Goal: Communication & Community: Answer question/provide support

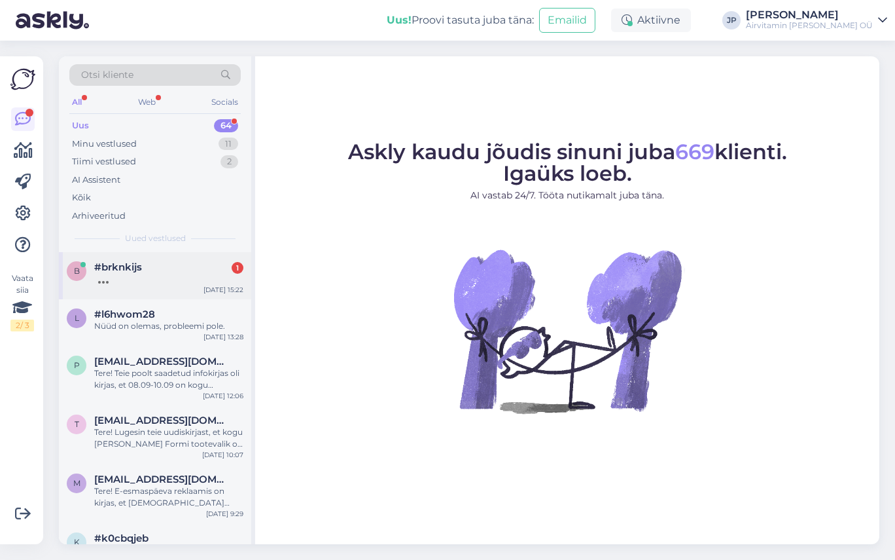
click at [121, 274] on div at bounding box center [168, 279] width 149 height 12
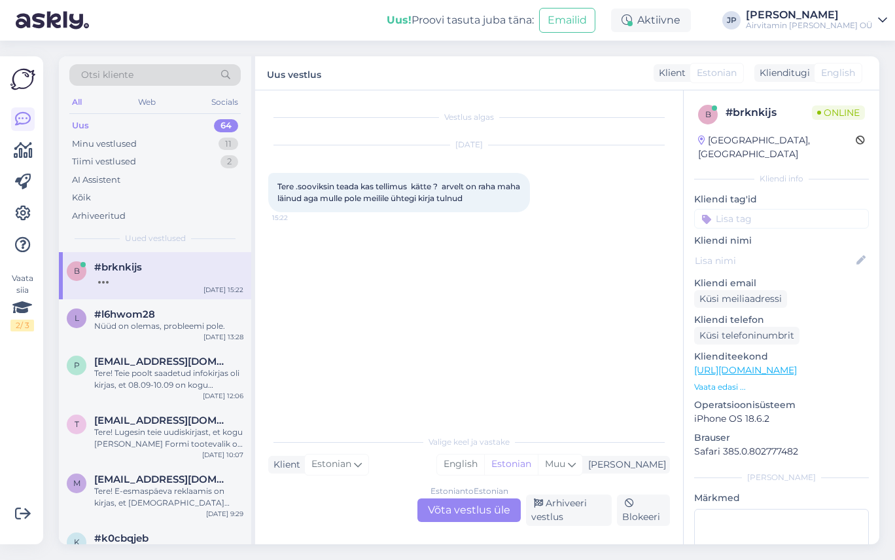
click at [466, 509] on div "Estonian to Estonian Võta vestlus üle" at bounding box center [469, 510] width 103 height 24
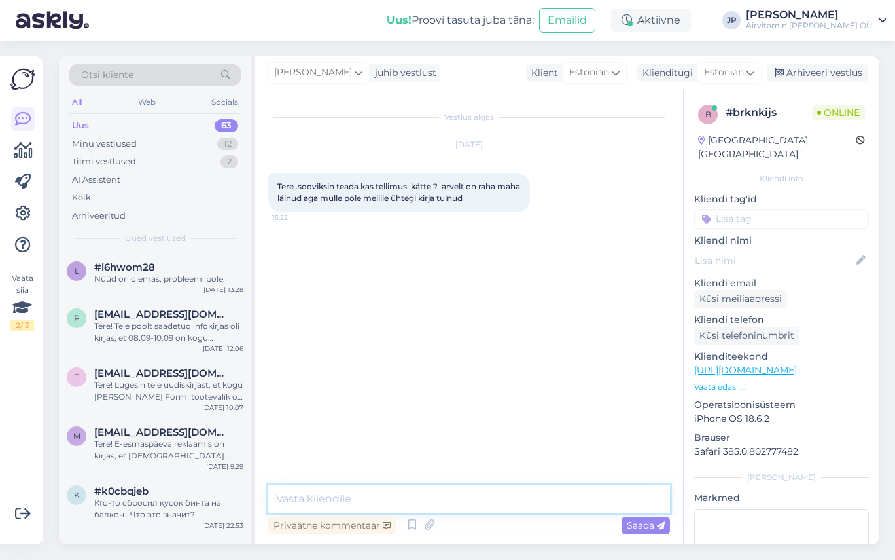
click at [329, 503] on textarea at bounding box center [469, 498] width 402 height 27
type textarea "Tere,"
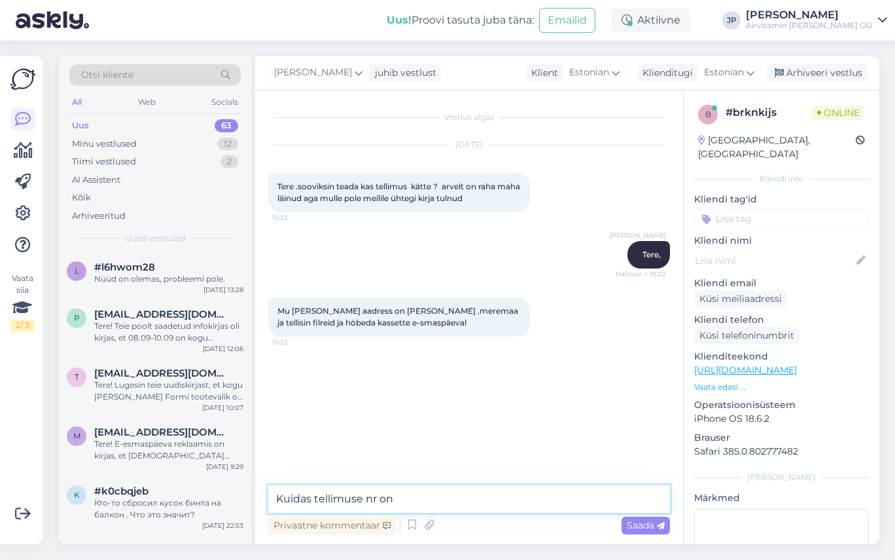
type textarea "Kuidas tellimuse nr on?"
type textarea "Kas [PERSON_NAME] pole kätte saanud?"
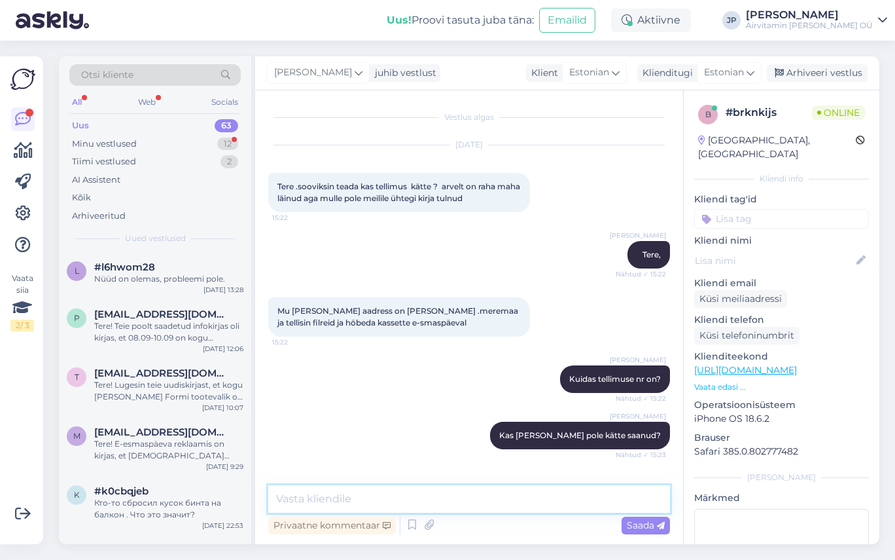
scroll to position [128, 0]
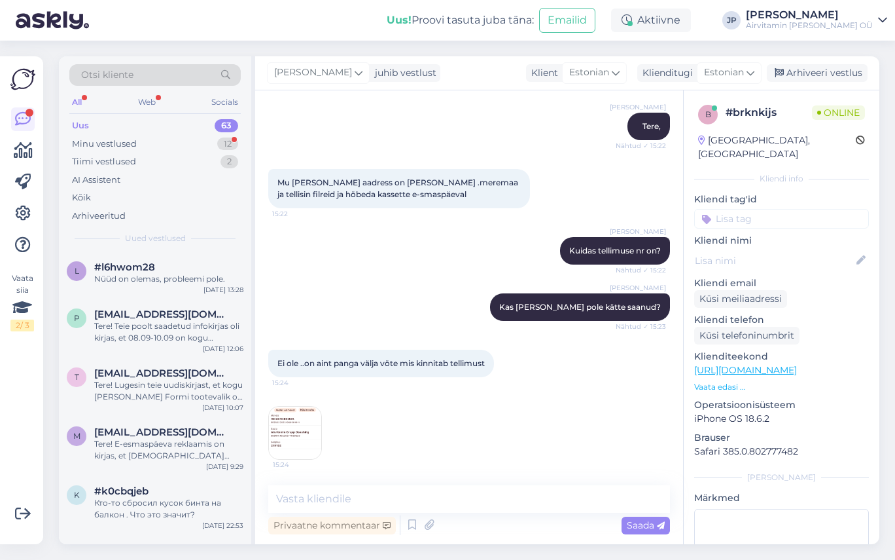
click at [285, 428] on img at bounding box center [295, 433] width 52 height 52
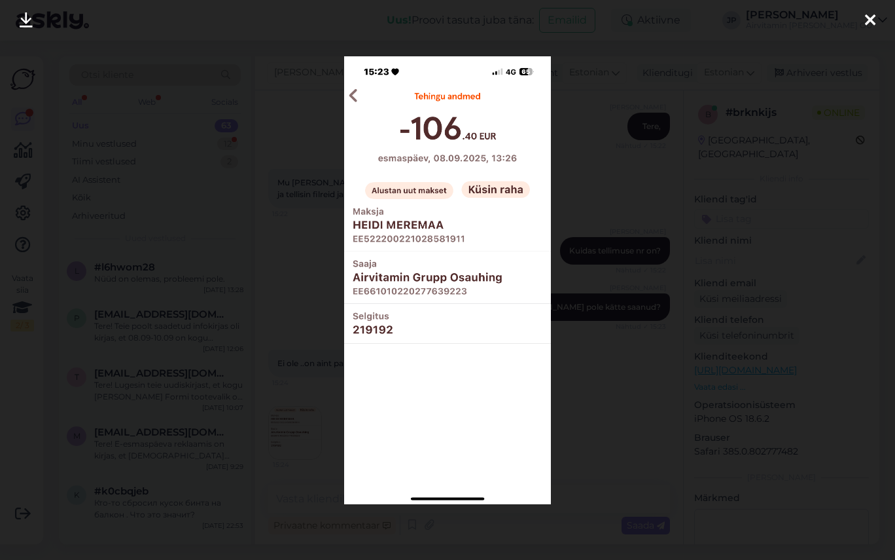
click at [864, 14] on div at bounding box center [871, 20] width 26 height 41
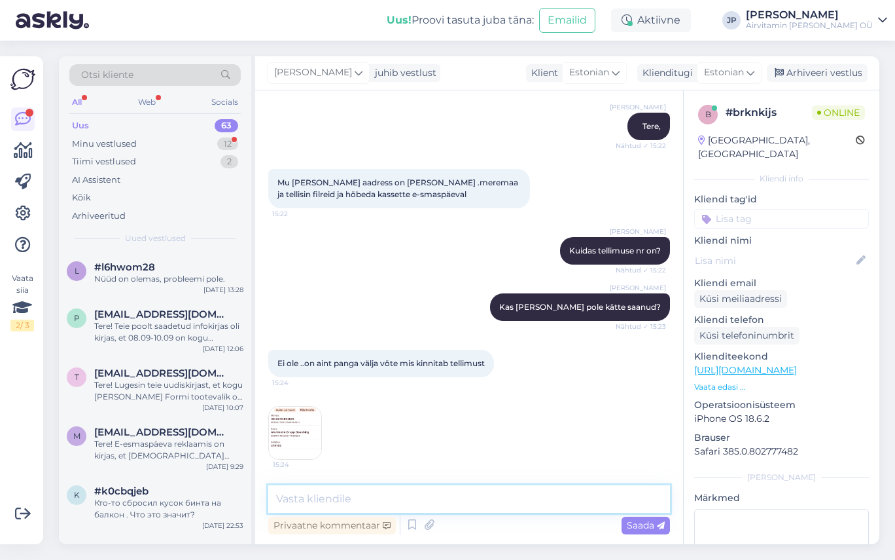
click at [308, 499] on textarea at bounding box center [469, 498] width 402 height 27
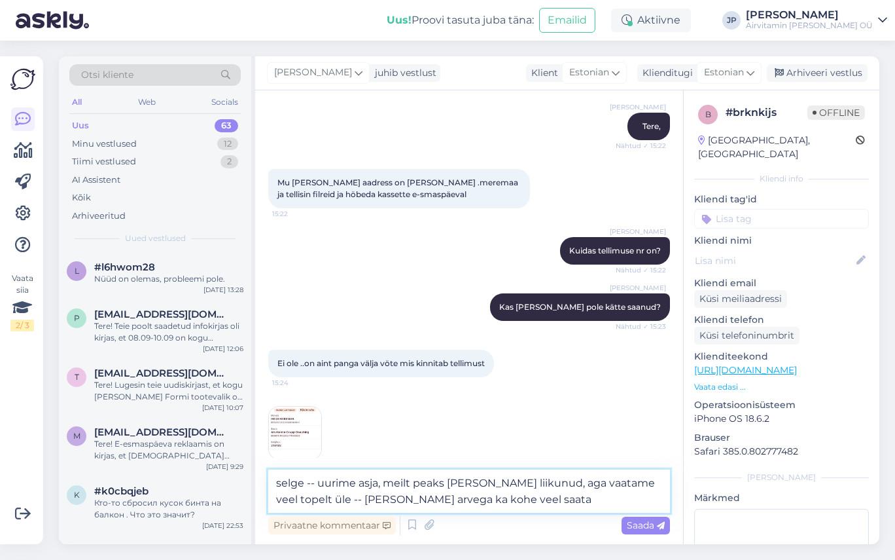
type textarea "selge -- uurime asja, meilt peaks [PERSON_NAME] liikunud, aga vaatame veel tope…"
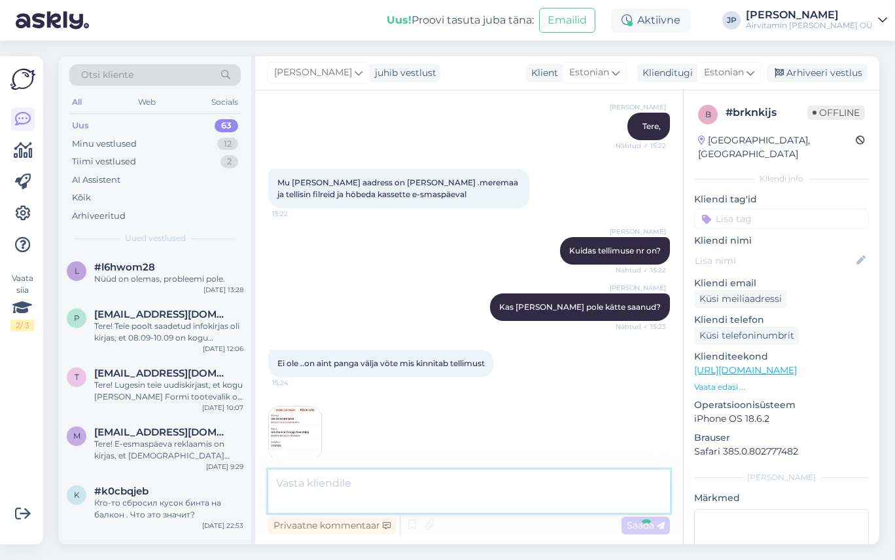
scroll to position [208, 0]
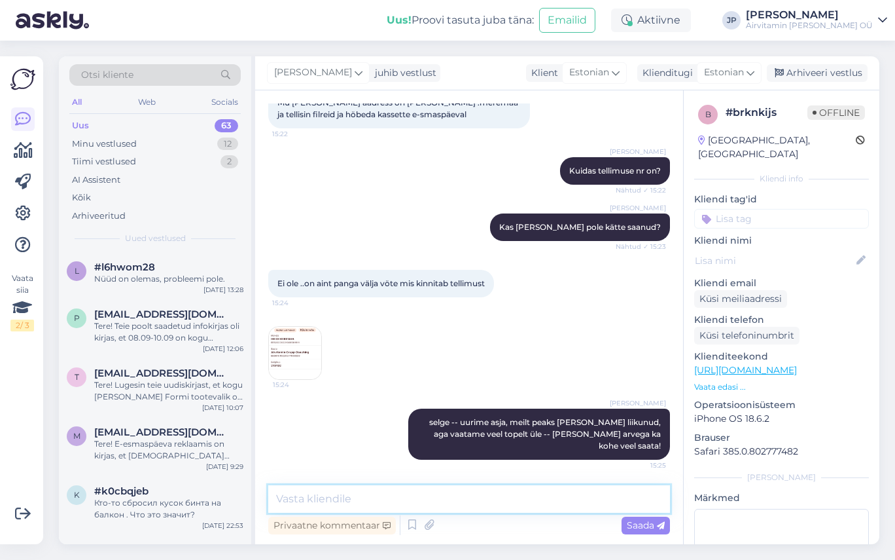
paste textarea "[PERSON_NAME].meremaa.@[DOMAIN_NAME]"
type textarea "[PERSON_NAME].meremaa.@[DOMAIN_NAME]"
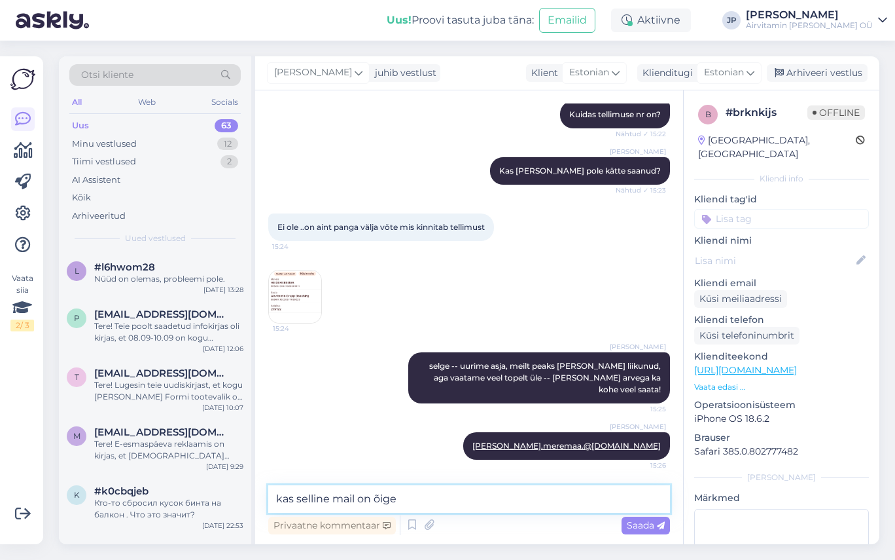
type textarea "kas selline mail on õige?"
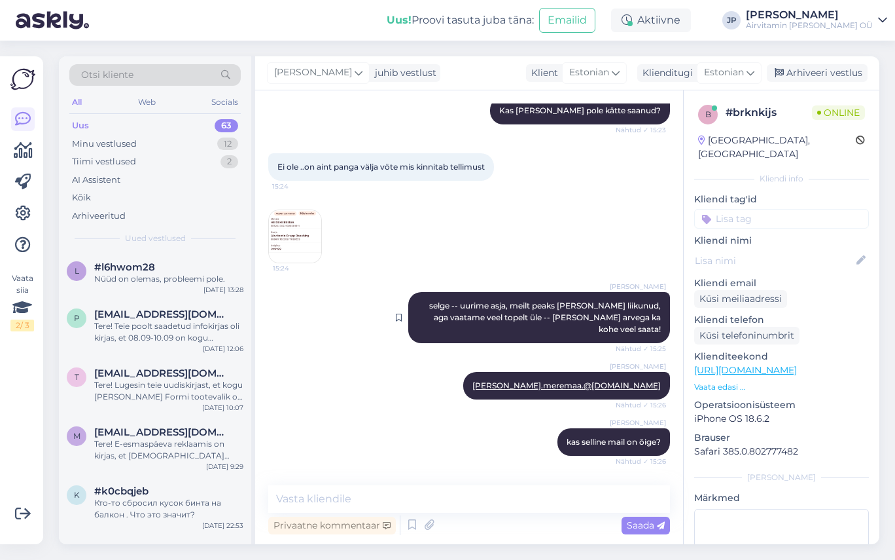
scroll to position [377, 0]
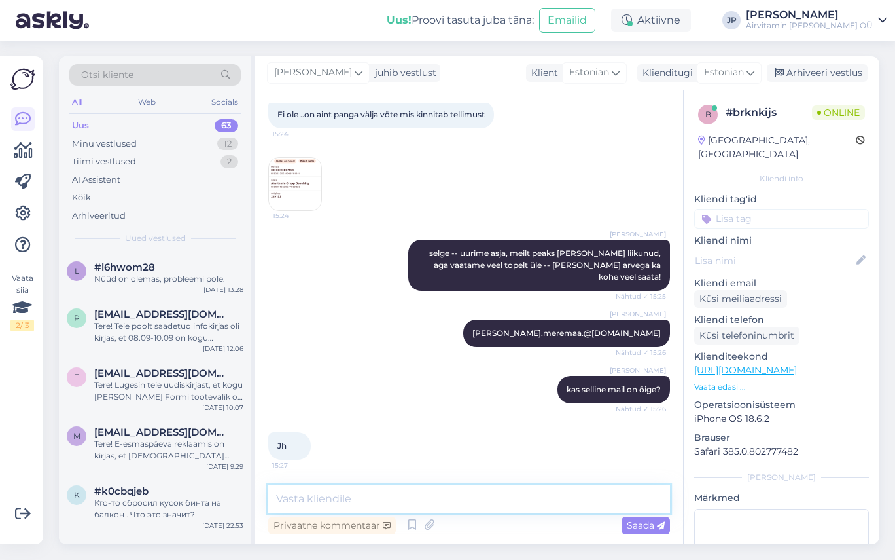
click at [323, 499] on textarea at bounding box center [469, 498] width 402 height 27
type textarea "vaatan, et üks punkt on vist liiast -- varem oli [PERSON_NAME] viimase punktita"
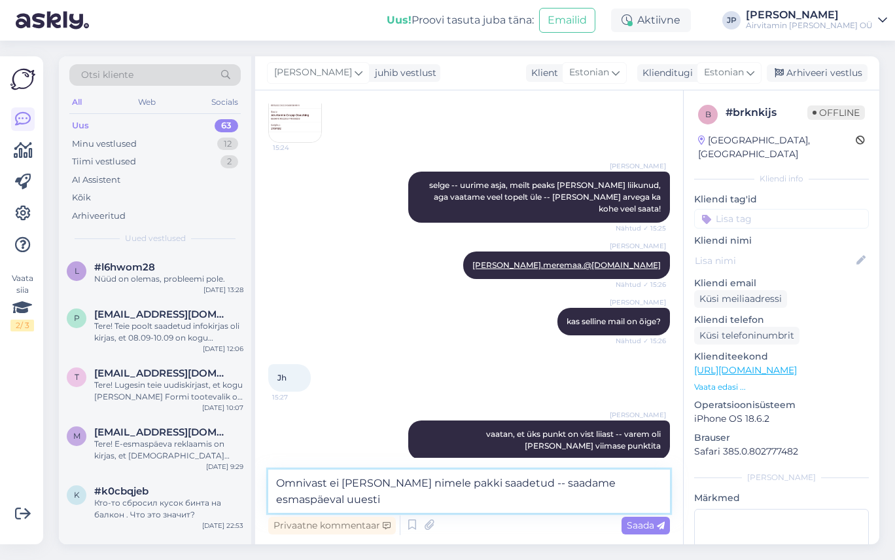
click at [505, 480] on textarea "Omnivast ei [PERSON_NAME] nimele pakki saadetud -- saadame esmaspäeval uuesti" at bounding box center [469, 490] width 402 height 43
type textarea "Omnivast ei [PERSON_NAME] nimele pakki saadetud, kuigi näitab, et tellimus lõpe…"
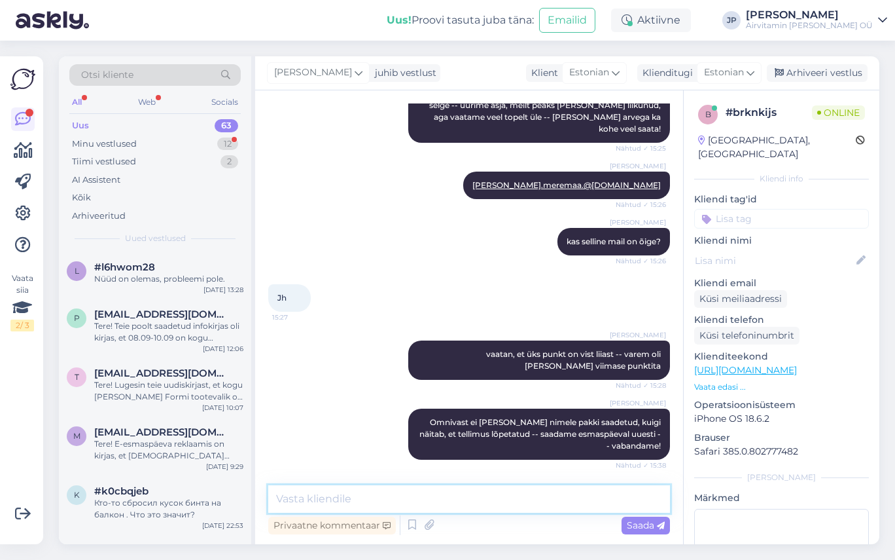
scroll to position [638, 0]
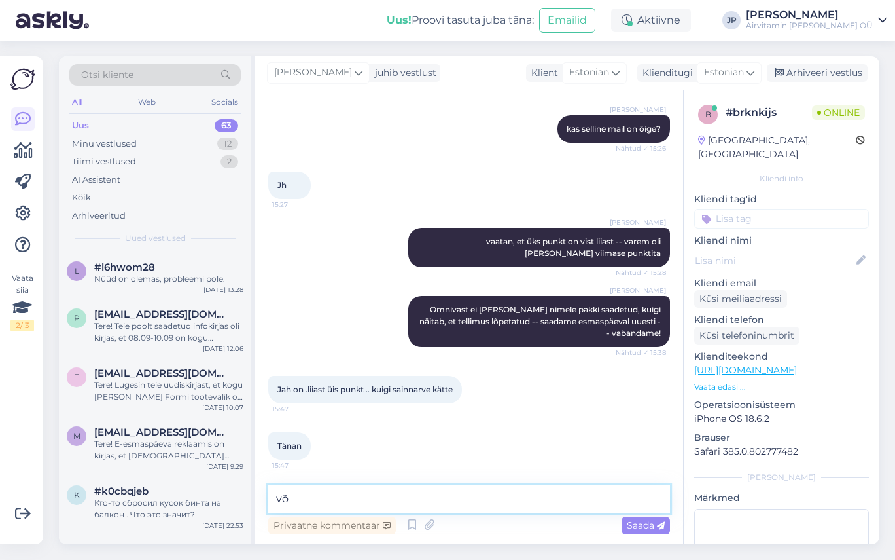
type textarea "v"
type textarea "T"
type textarea "jaa, võtsin punkti vähemaks -- tundub, et siis [PERSON_NAME]!"
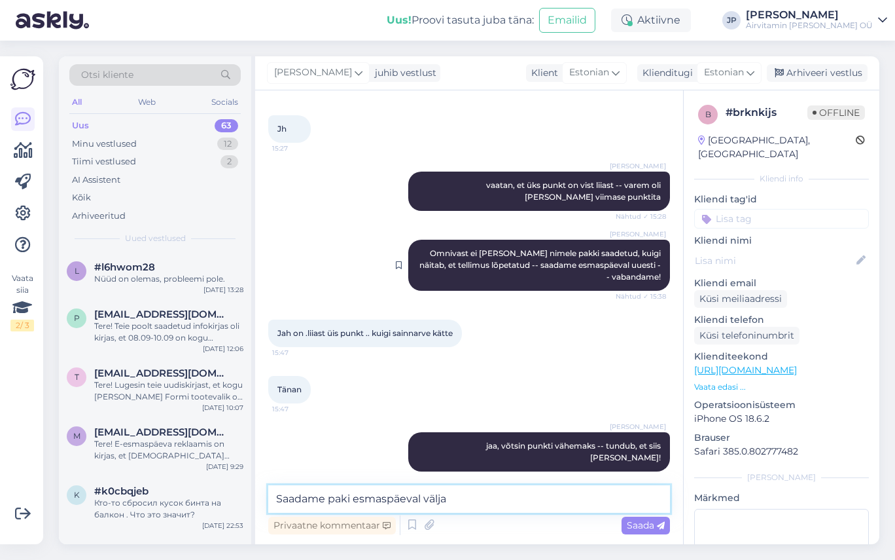
type textarea "Saadame paki esmaspäeval välja!"
